Goal: Find specific page/section: Find specific page/section

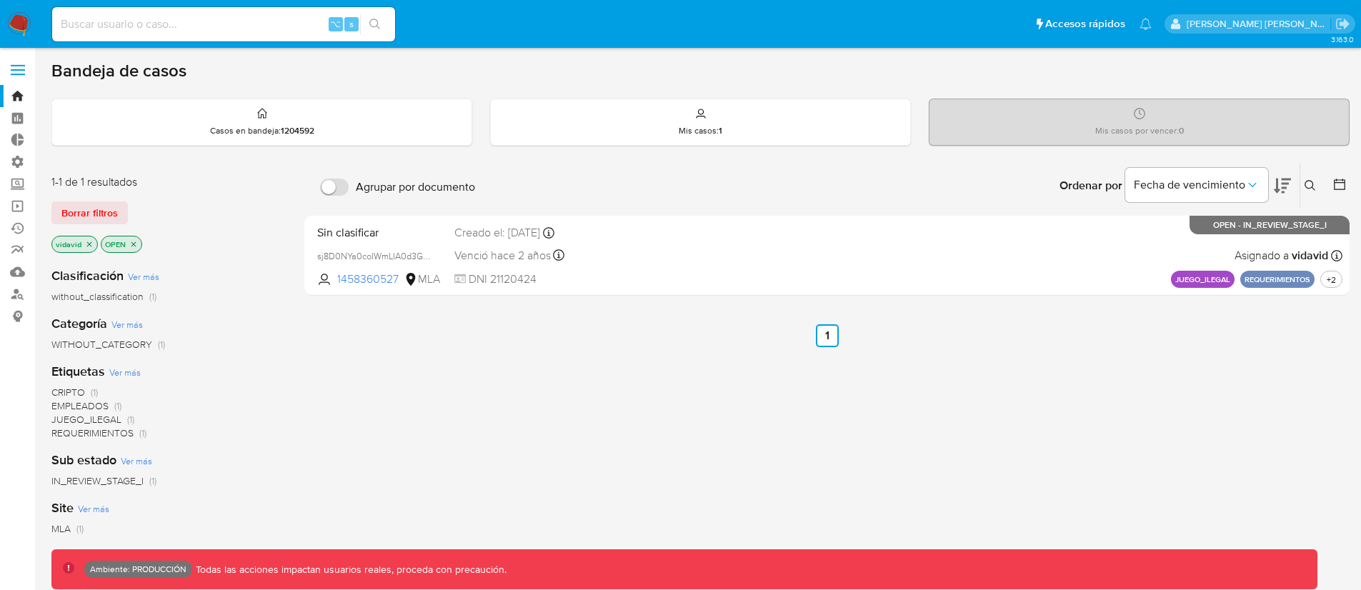
click at [20, 74] on span at bounding box center [18, 75] width 14 height 2
click at [0, 0] on input "checkbox" at bounding box center [0, 0] width 0 height 0
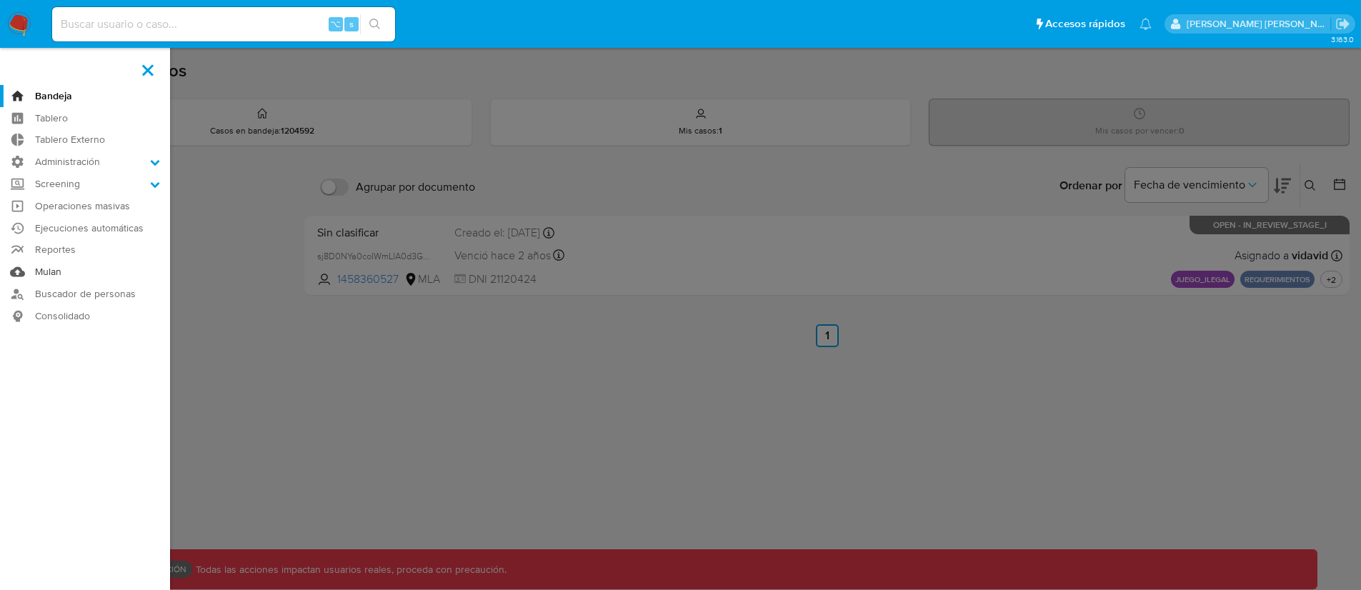
click at [44, 279] on link "Mulan" at bounding box center [85, 272] width 170 height 22
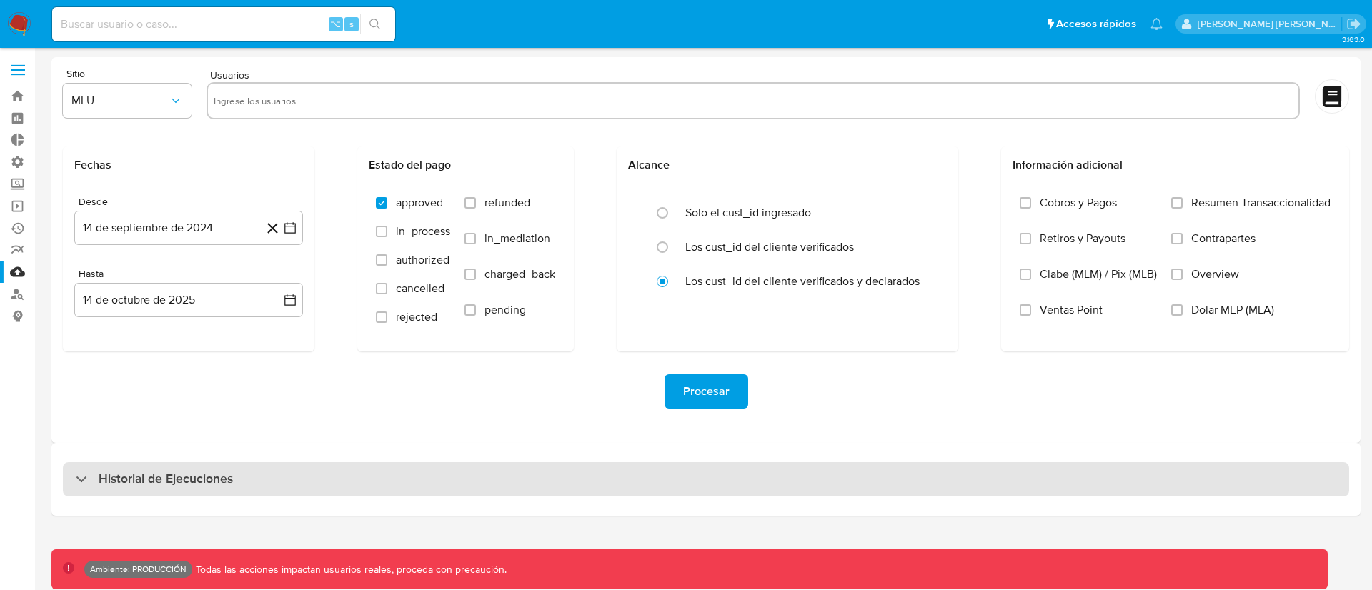
click at [287, 489] on div "Historial de Ejecuciones" at bounding box center [706, 479] width 1286 height 34
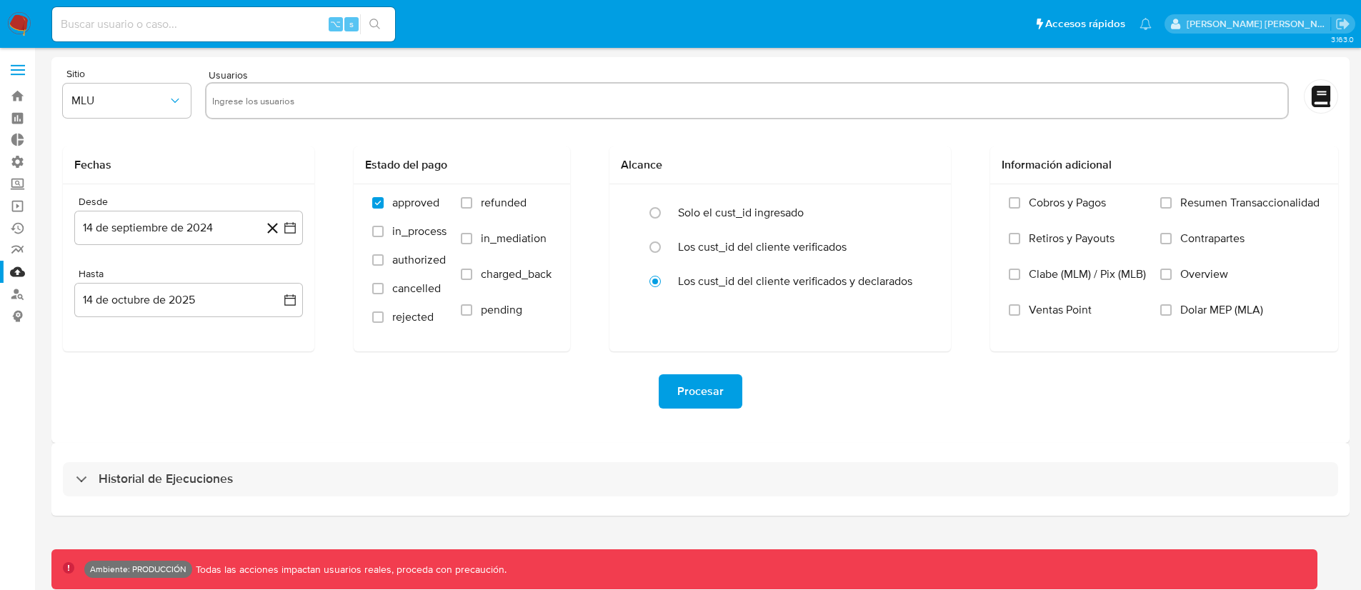
select select "10"
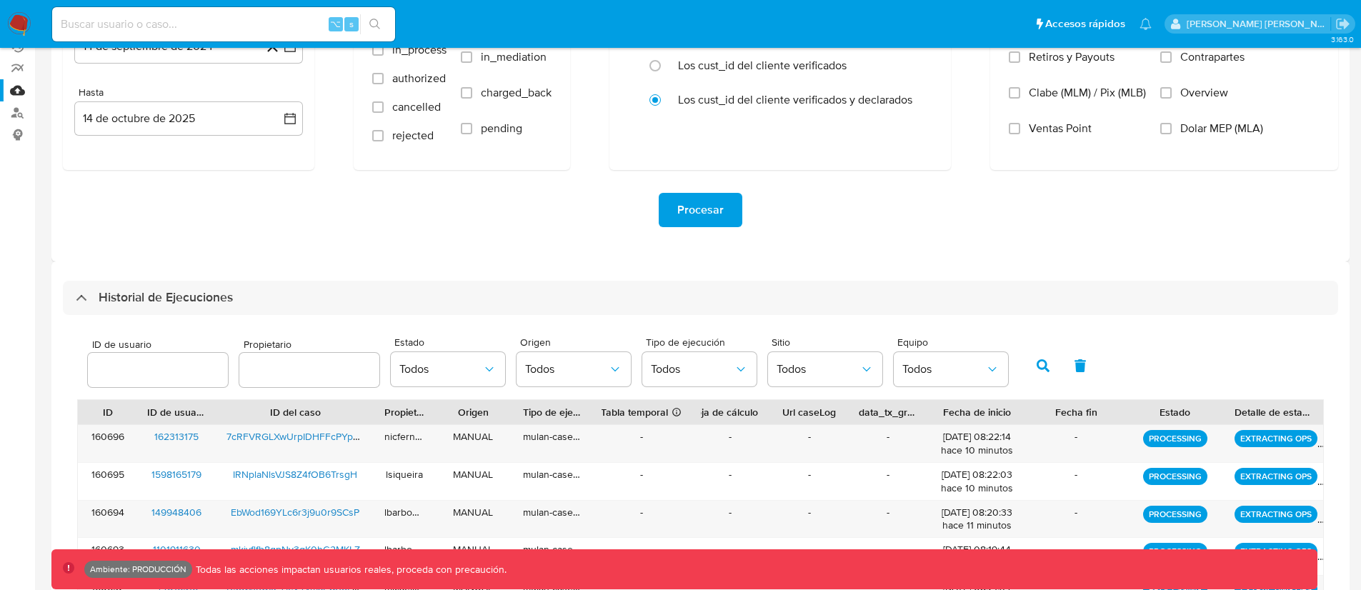
scroll to position [250, 0]
